Goal: Task Accomplishment & Management: Manage account settings

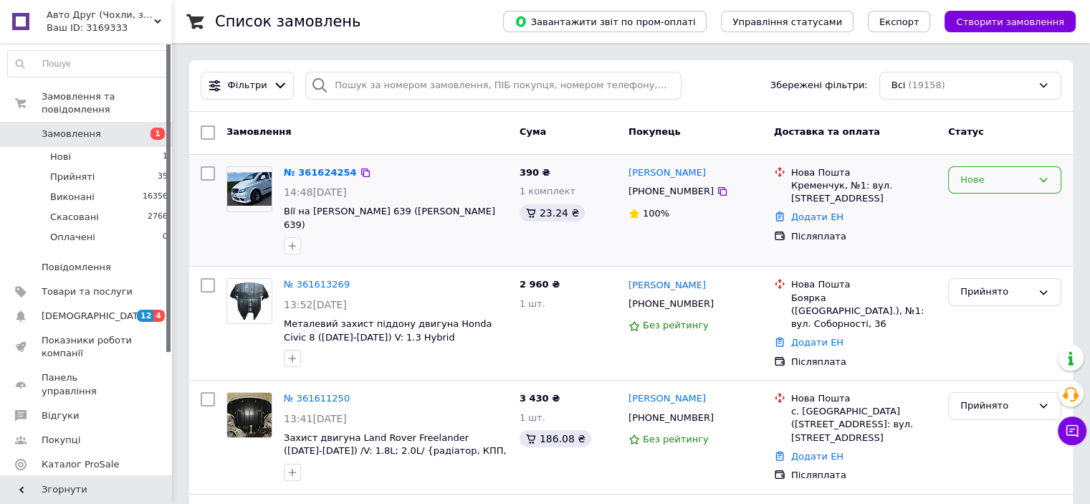
click at [973, 186] on div "Нове" at bounding box center [1004, 180] width 113 height 28
click at [964, 209] on li "Прийнято" at bounding box center [1005, 209] width 112 height 27
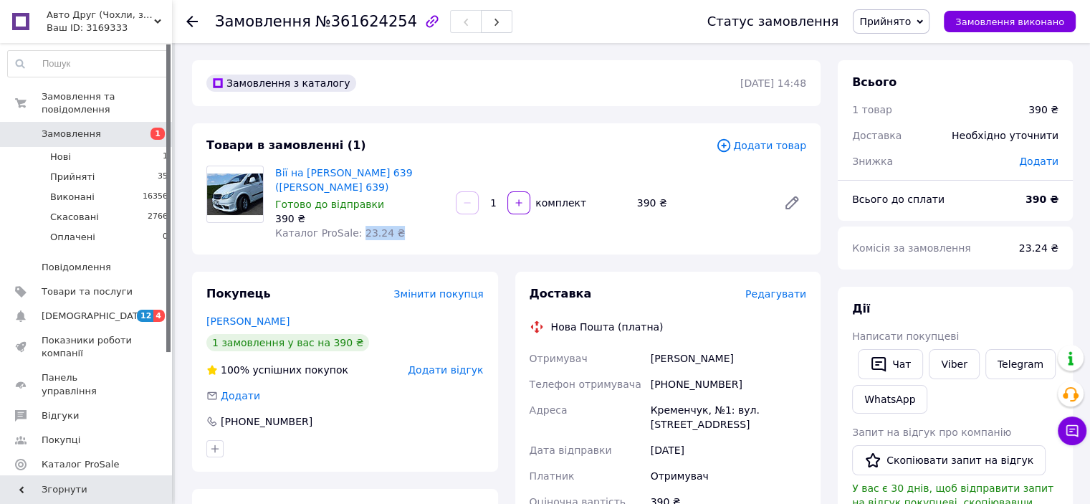
drag, startPoint x: 387, startPoint y: 234, endPoint x: 352, endPoint y: 239, distance: 35.4
click at [352, 239] on div "Вії на Мерседес Віто 639 (Mercedes Vito 639) Готово до відправки 390 ₴ Каталог …" at bounding box center [359, 203] width 181 height 80
copy span "23.24 ₴"
drag, startPoint x: 647, startPoint y: 364, endPoint x: 726, endPoint y: 358, distance: 79.0
click at [735, 355] on div "Маркевич Віталій" at bounding box center [728, 358] width 161 height 26
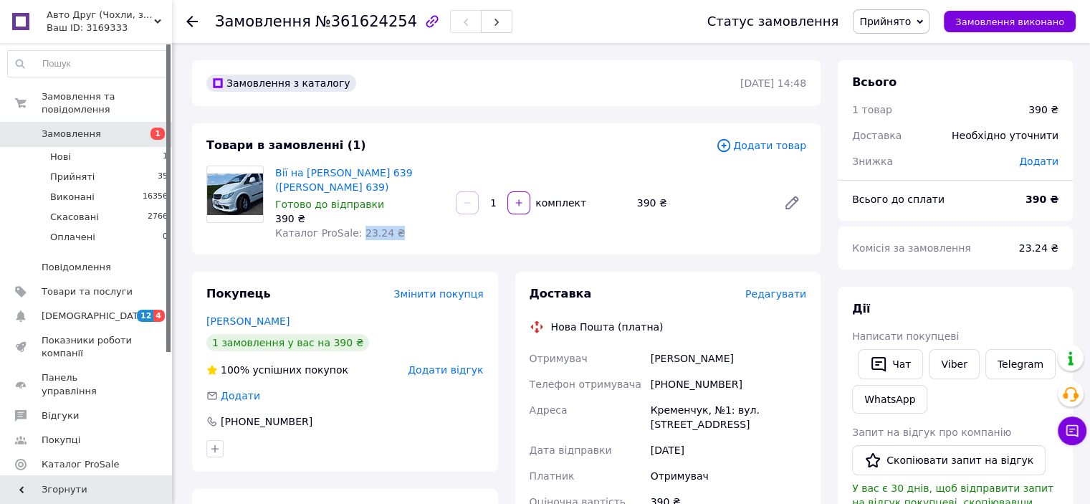
copy div "Маркевич Віталій"
drag, startPoint x: 720, startPoint y: 383, endPoint x: 667, endPoint y: 386, distance: 53.1
click at [667, 386] on div "[PHONE_NUMBER]" at bounding box center [728, 384] width 161 height 26
copy div "0972828284"
drag, startPoint x: 651, startPoint y: 413, endPoint x: 699, endPoint y: 411, distance: 48.8
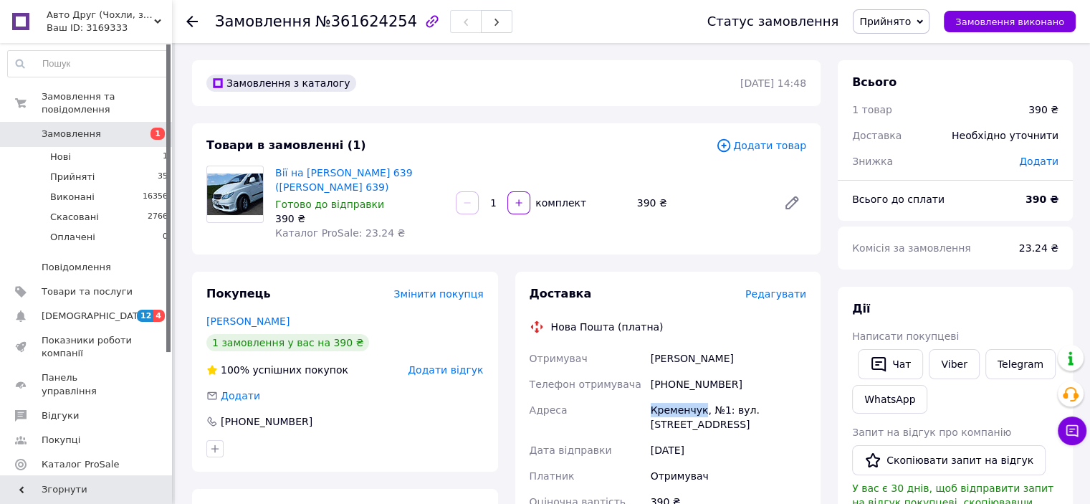
click at [699, 411] on div "Кременчук, №1: вул. Флотська, 2" at bounding box center [728, 417] width 161 height 40
copy div "Кременчук"
click at [372, 176] on link "Вії на Мерседес Віто 639 (Mercedes Vito 639)" at bounding box center [343, 180] width 137 height 26
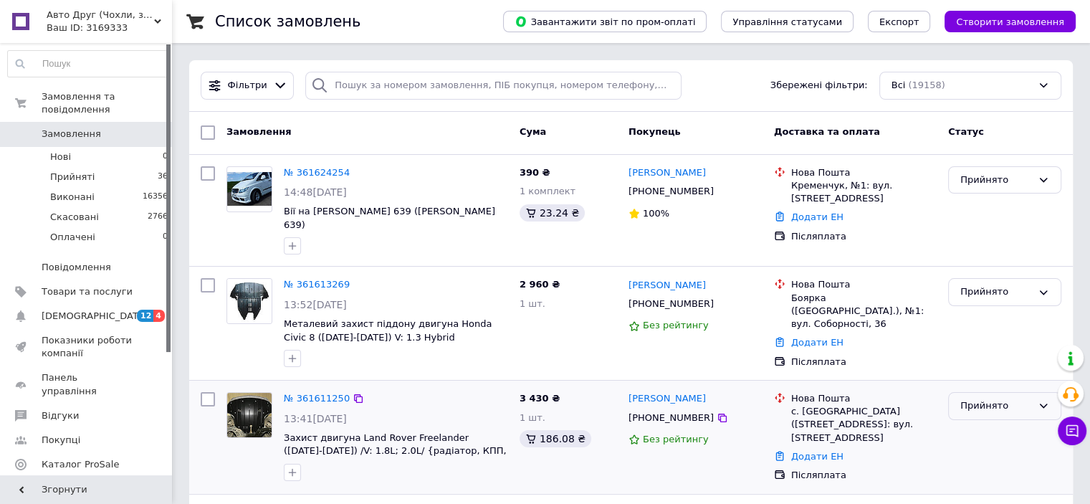
click at [983, 398] on div "Прийнято" at bounding box center [996, 405] width 72 height 15
click at [983, 423] on li "Виконано" at bounding box center [1005, 436] width 112 height 27
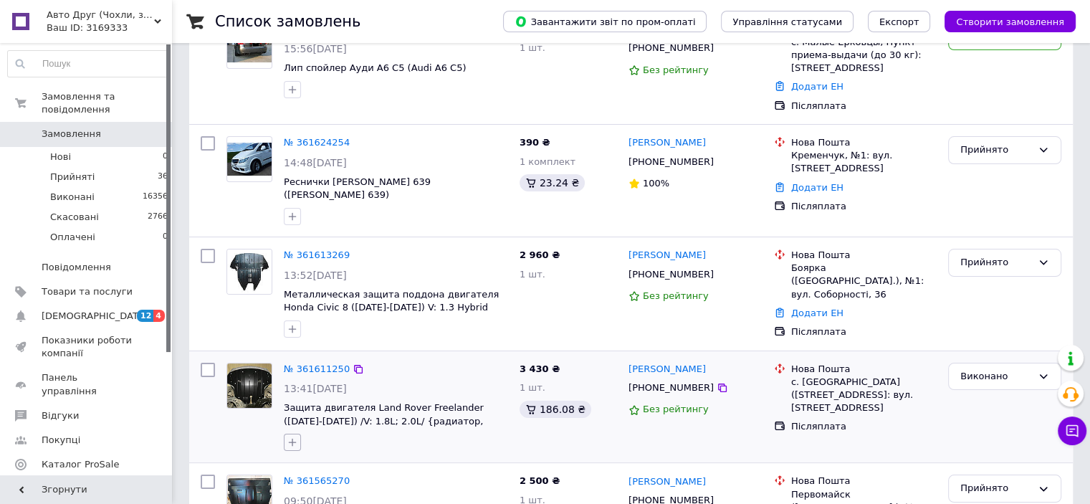
click at [290, 436] on icon "button" at bounding box center [292, 441] width 11 height 11
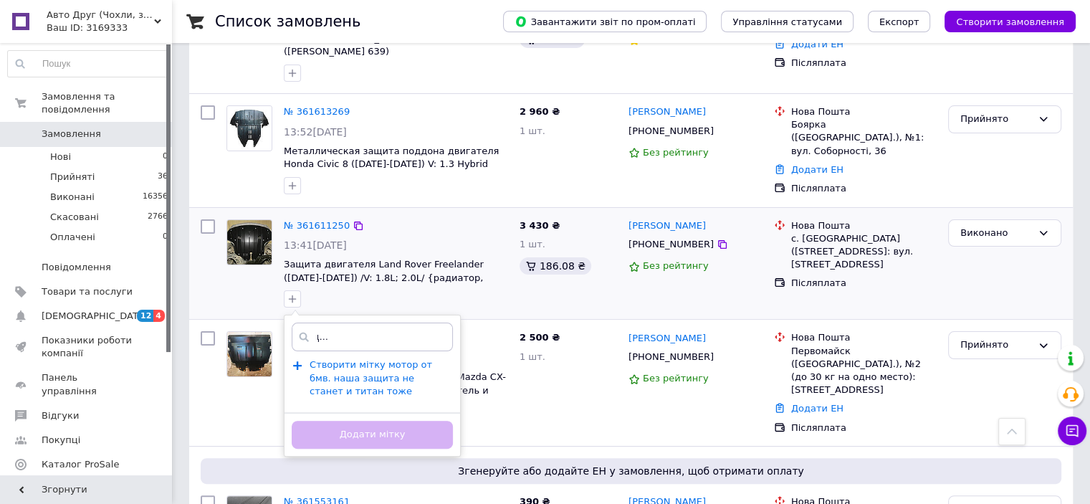
type input "мотор от бмв. наша защита не станет и титан тоже"
click at [414, 360] on span "Створити мітку мотор от бмв. наша защита не станет и титан тоже" at bounding box center [371, 377] width 123 height 37
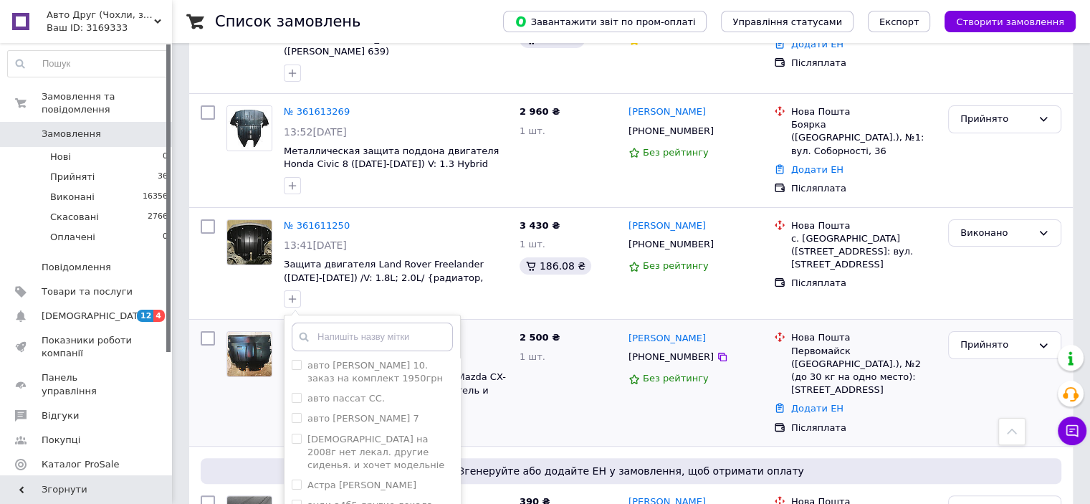
scroll to position [502, 0]
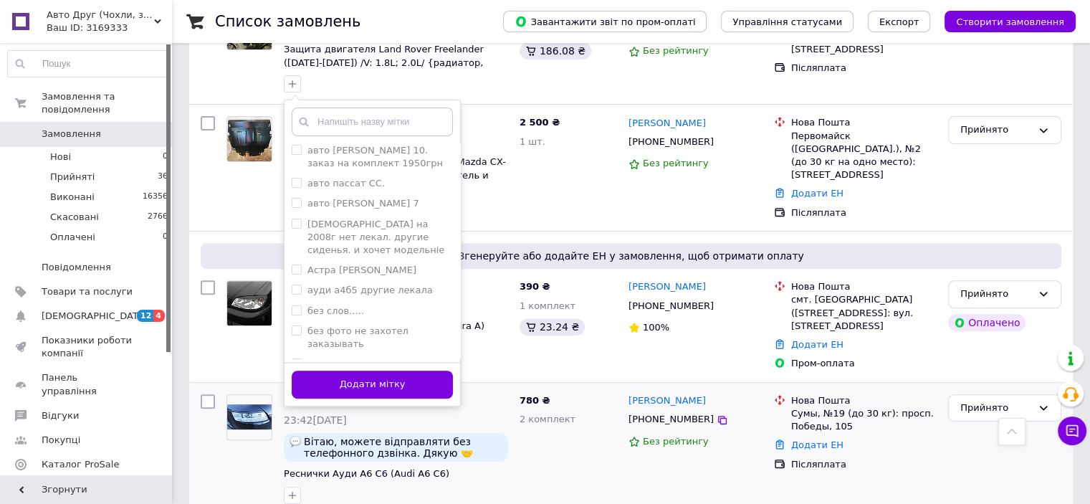
click at [431, 371] on button "Додати мітку" at bounding box center [372, 385] width 161 height 28
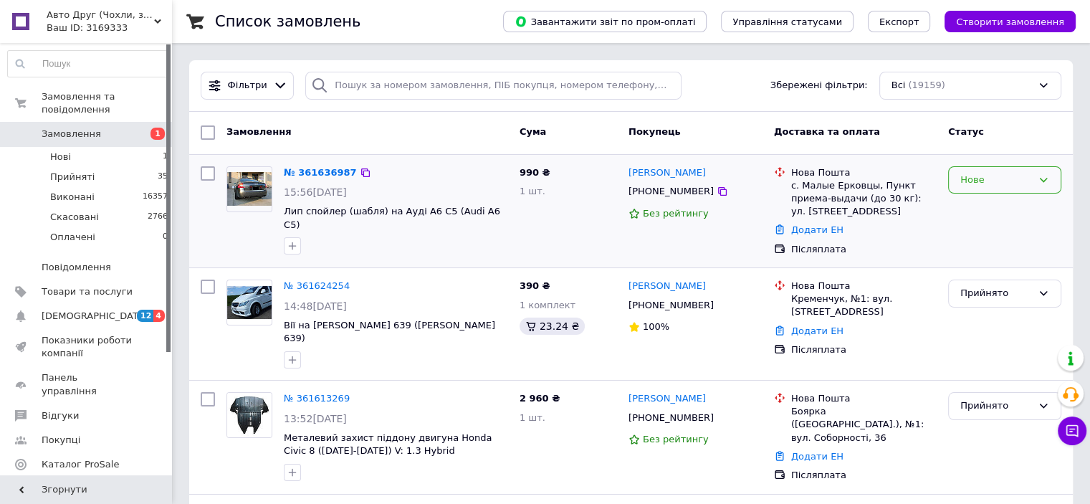
drag, startPoint x: 1031, startPoint y: 174, endPoint x: 1026, endPoint y: 180, distance: 7.6
click at [1029, 176] on div "Нове" at bounding box center [996, 180] width 72 height 15
drag, startPoint x: 1005, startPoint y: 204, endPoint x: 973, endPoint y: 227, distance: 39.0
click at [1003, 205] on li "Прийнято" at bounding box center [1005, 209] width 112 height 27
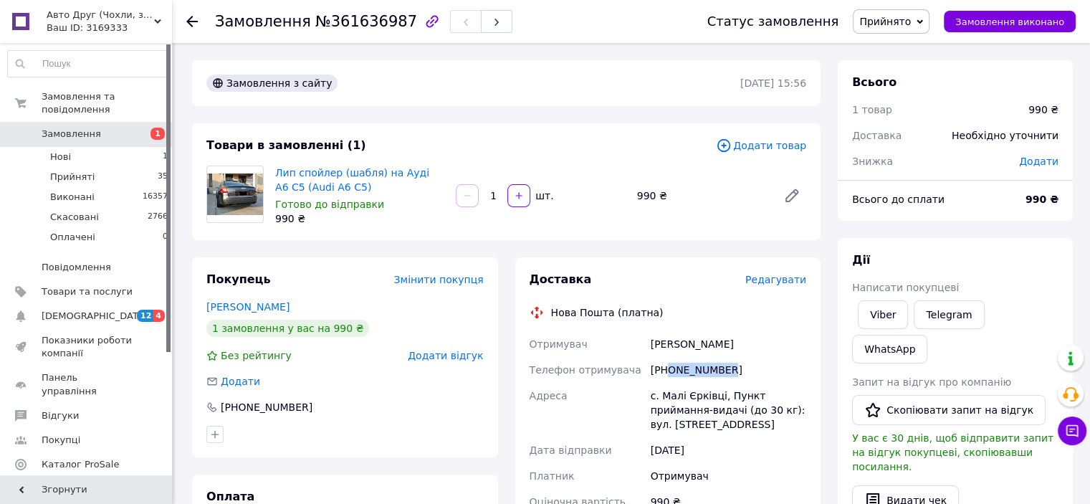
drag, startPoint x: 721, startPoint y: 372, endPoint x: 668, endPoint y: 372, distance: 53.0
click at [668, 372] on div "[PHONE_NUMBER]" at bounding box center [728, 370] width 161 height 26
copy div "0661848660"
click at [393, 259] on div "Покупець Змінити покупця [PERSON_NAME] 1 замовлення у вас на 990 ₴ Без рейтингу…" at bounding box center [345, 357] width 306 height 200
drag, startPoint x: 650, startPoint y: 343, endPoint x: 734, endPoint y: 343, distance: 83.9
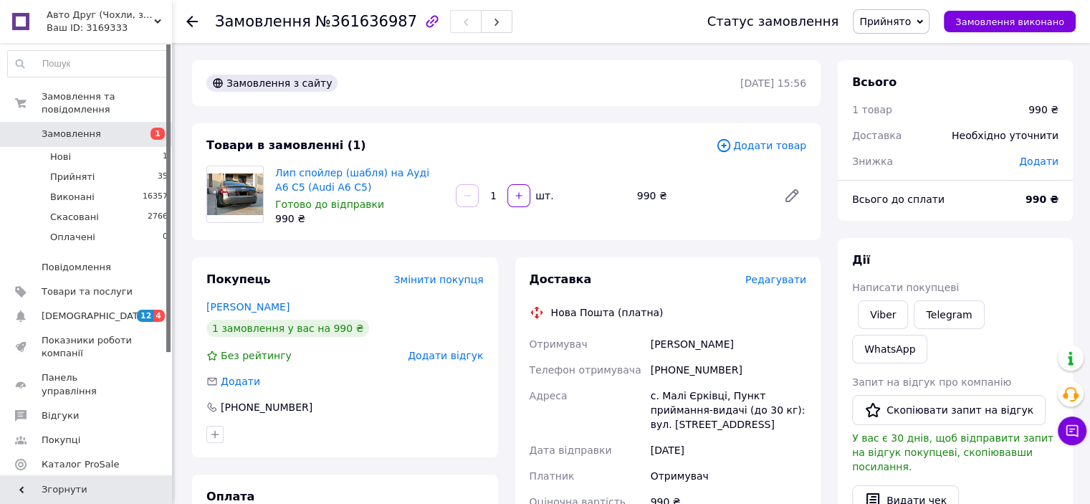
click at [735, 343] on div "[PERSON_NAME]" at bounding box center [728, 344] width 161 height 26
drag, startPoint x: 734, startPoint y: 343, endPoint x: 712, endPoint y: 326, distance: 27.5
click at [712, 326] on div "Доставка Редагувати Нова Пошта (платна) Отримувач Зарічний Валентин Телефон отр…" at bounding box center [668, 508] width 277 height 473
click at [636, 338] on div "Отримувач" at bounding box center [587, 344] width 121 height 26
drag, startPoint x: 651, startPoint y: 345, endPoint x: 739, endPoint y: 343, distance: 88.2
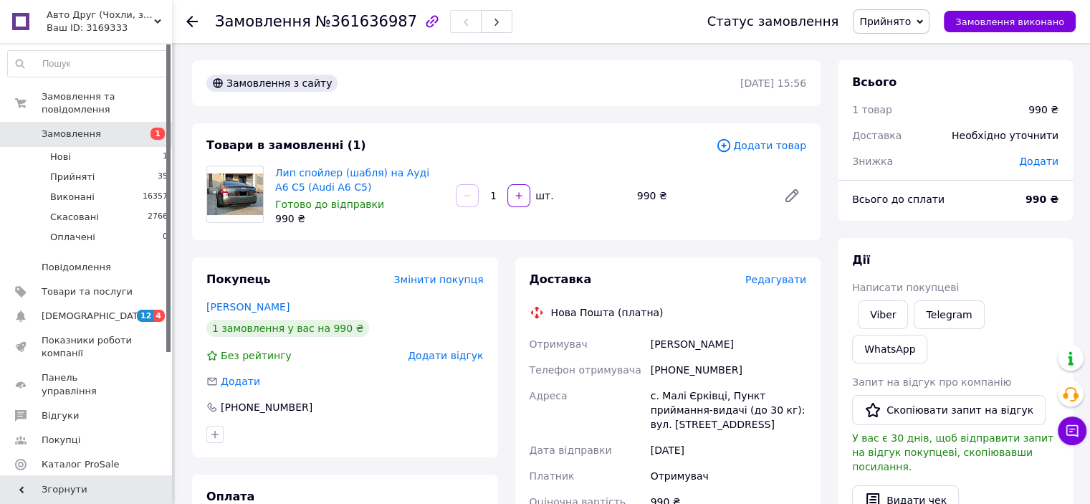
click at [739, 343] on div "Зарічний Валентин" at bounding box center [728, 344] width 161 height 26
copy div "Зарічний Валентин"
drag, startPoint x: 723, startPoint y: 373, endPoint x: 668, endPoint y: 378, distance: 55.4
click at [668, 378] on div "[PHONE_NUMBER]" at bounding box center [728, 370] width 161 height 26
copy div "0661848660"
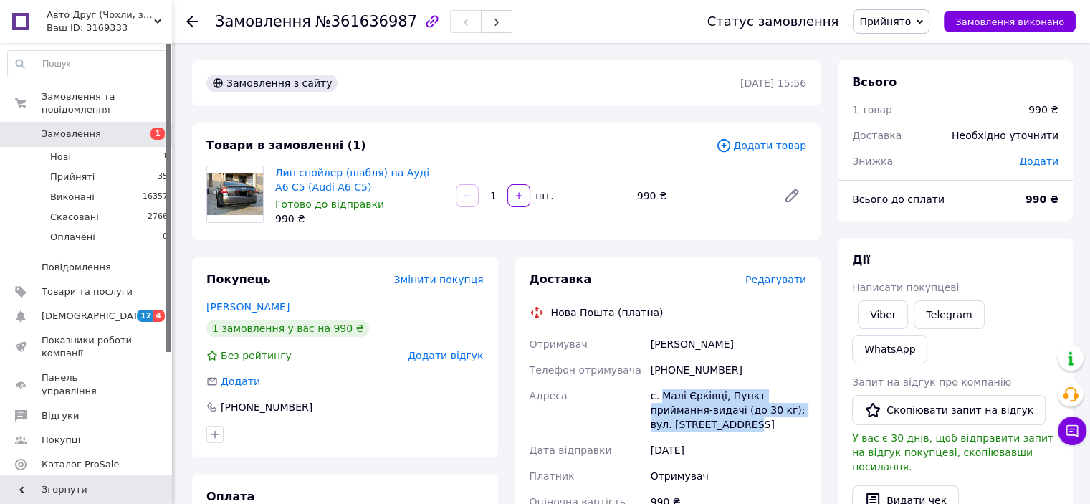
drag, startPoint x: 659, startPoint y: 397, endPoint x: 732, endPoint y: 420, distance: 75.9
click at [735, 420] on div "с. Малі Єрківці, Пункт приймання-видачі (до 30 кг): вул. Центральна, 13" at bounding box center [728, 410] width 161 height 54
copy div "Малі Єрківці, Пункт приймання-видачі (до 30 кг): вул. Центральна, 13"
